Goal: Information Seeking & Learning: Learn about a topic

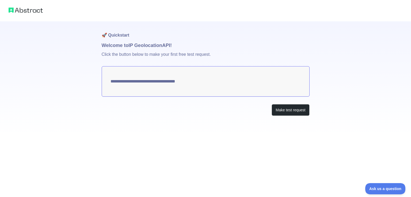
type textarea "**********"
click at [285, 111] on button "Make test request" at bounding box center [290, 110] width 38 height 12
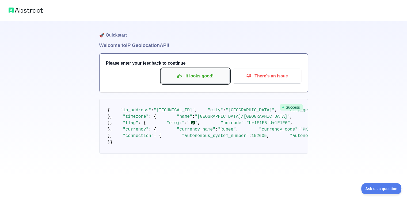
click at [205, 79] on p "It looks good!" at bounding box center [195, 76] width 60 height 9
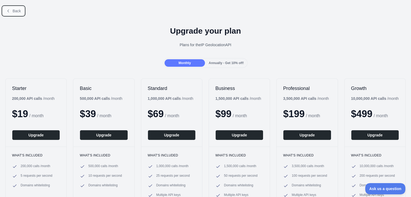
click at [15, 13] on span "Back" at bounding box center [17, 11] width 8 height 4
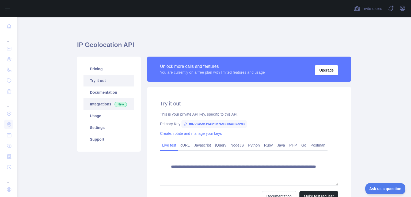
click at [102, 107] on link "Integrations New" at bounding box center [108, 104] width 51 height 12
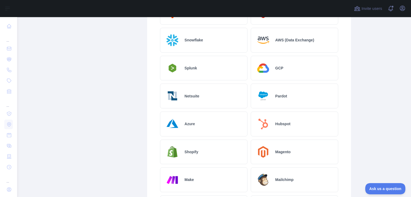
scroll to position [150, 0]
click at [292, 69] on div "GCP" at bounding box center [293, 68] width 87 height 25
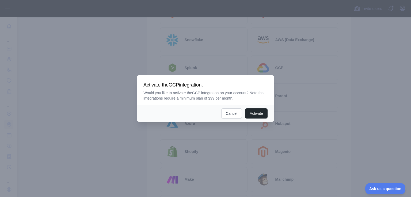
click at [403, 62] on div at bounding box center [205, 98] width 411 height 197
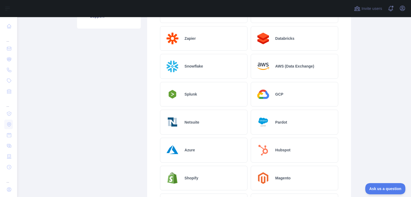
scroll to position [119, 0]
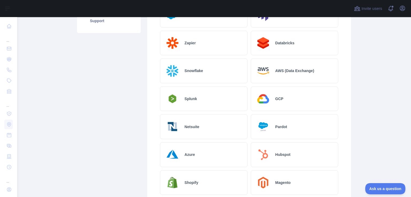
click at [297, 99] on div "GCP" at bounding box center [293, 99] width 87 height 25
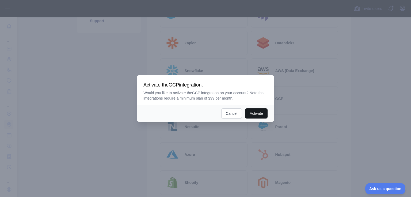
click at [259, 114] on button "Activate" at bounding box center [256, 114] width 22 height 10
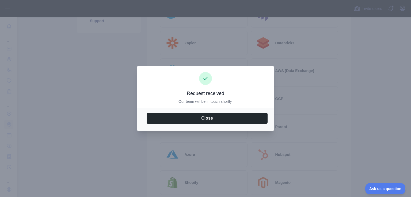
click at [365, 89] on div at bounding box center [205, 98] width 411 height 197
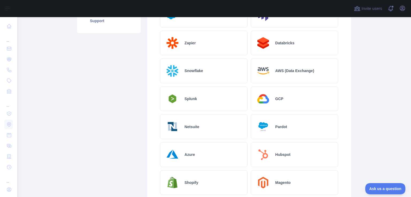
click at [309, 91] on div "GCP" at bounding box center [293, 99] width 87 height 25
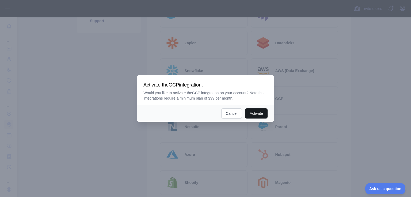
click at [263, 114] on button "Activate" at bounding box center [256, 114] width 22 height 10
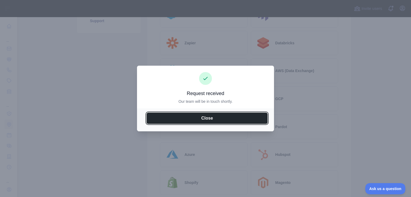
click at [263, 114] on button "Close" at bounding box center [206, 118] width 121 height 11
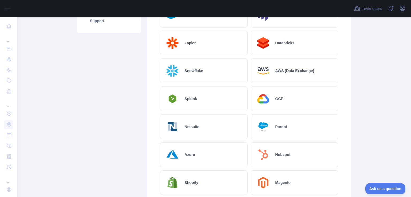
scroll to position [0, 0]
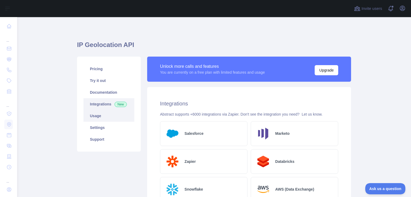
click at [111, 118] on link "Usage" at bounding box center [108, 116] width 51 height 12
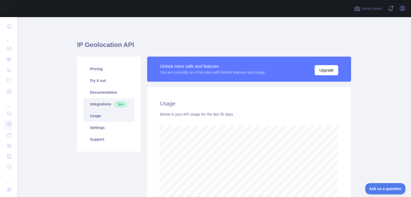
click at [104, 106] on link "Integrations New" at bounding box center [108, 104] width 51 height 12
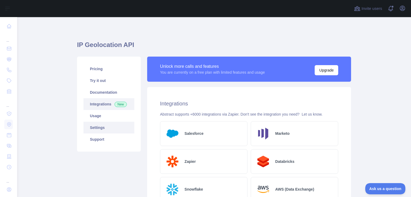
click at [95, 131] on link "Settings" at bounding box center [108, 128] width 51 height 12
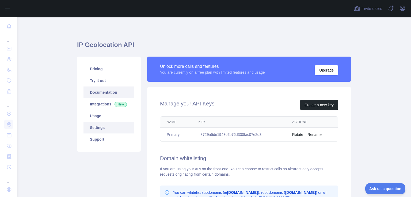
click at [125, 96] on link "Documentation" at bounding box center [108, 93] width 51 height 12
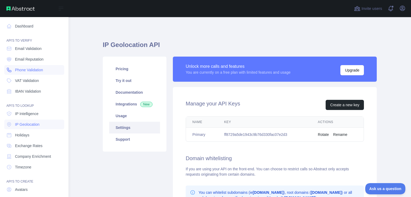
click at [37, 74] on link "Phone Validation" at bounding box center [34, 70] width 60 height 10
click at [38, 47] on span "Email Validation" at bounding box center [28, 48] width 26 height 5
click at [39, 115] on link "IP Intelligence" at bounding box center [34, 114] width 60 height 10
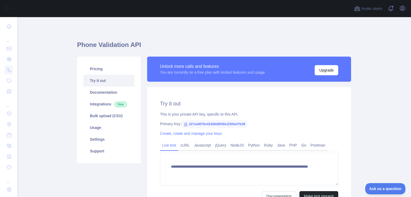
scroll to position [56, 0]
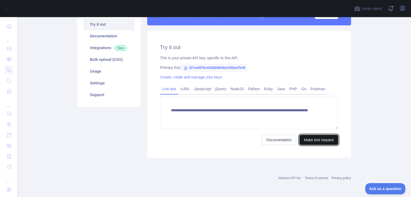
click at [321, 139] on button "Make test request" at bounding box center [318, 140] width 39 height 10
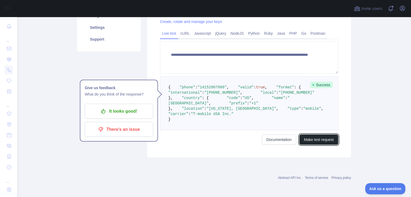
scroll to position [135, 0]
click at [163, 76] on pre "{ "phone" : "14152007986" , "valid" : true , "format" : { "international" : "+1…" at bounding box center [249, 103] width 178 height 54
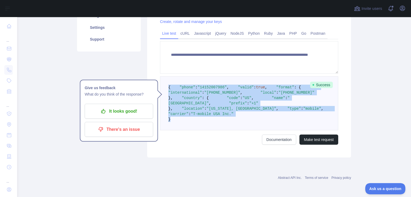
click at [181, 130] on pre "{ "phone" : "14152007986" , "valid" : true , "format" : { "international" : "+1…" at bounding box center [249, 103] width 178 height 54
copy code "{ "phone" : "14152007986" , "valid" : true , "format" : { "international" : "+1…"
click at [240, 130] on pre "{ "phone" : "14152007986" , "valid" : true , "format" : { "international" : "+1…" at bounding box center [249, 103] width 178 height 54
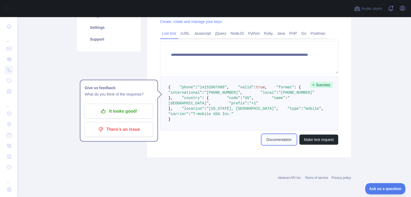
click at [266, 145] on link "Documentation" at bounding box center [279, 140] width 34 height 10
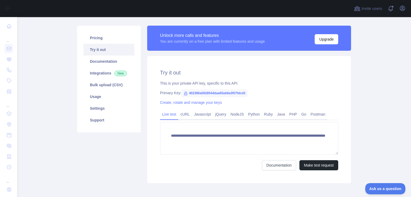
scroll to position [56, 0]
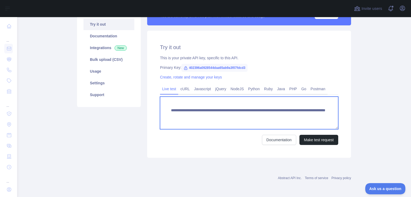
click at [215, 118] on textarea "**********" at bounding box center [249, 113] width 178 height 33
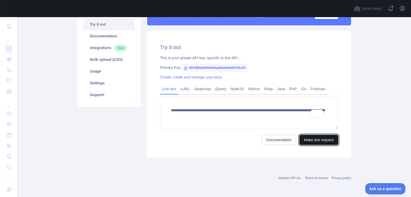
click at [309, 138] on button "Make test request" at bounding box center [318, 140] width 39 height 10
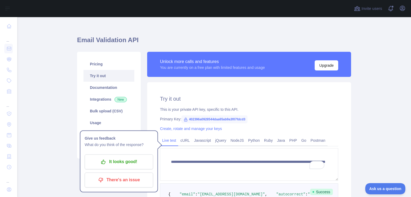
scroll to position [0, 0]
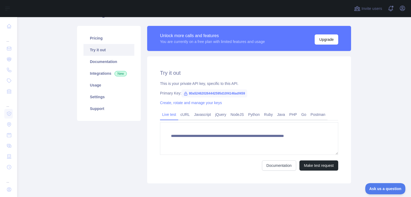
scroll to position [56, 0]
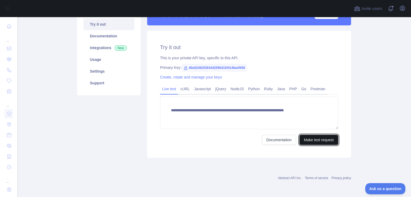
click at [309, 141] on button "Make test request" at bounding box center [318, 140] width 39 height 10
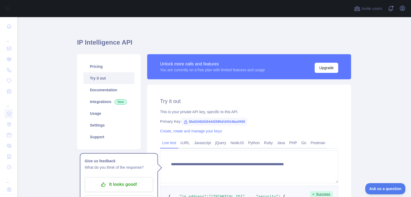
scroll to position [0, 0]
